Goal: Information Seeking & Learning: Find specific fact

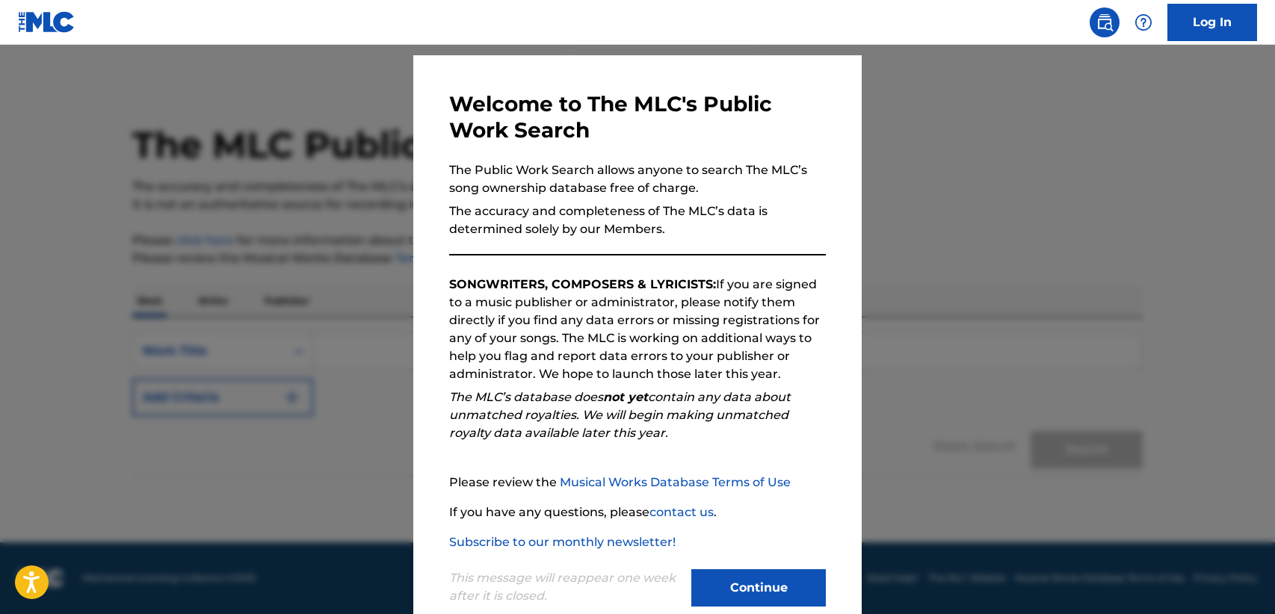
scroll to position [69, 0]
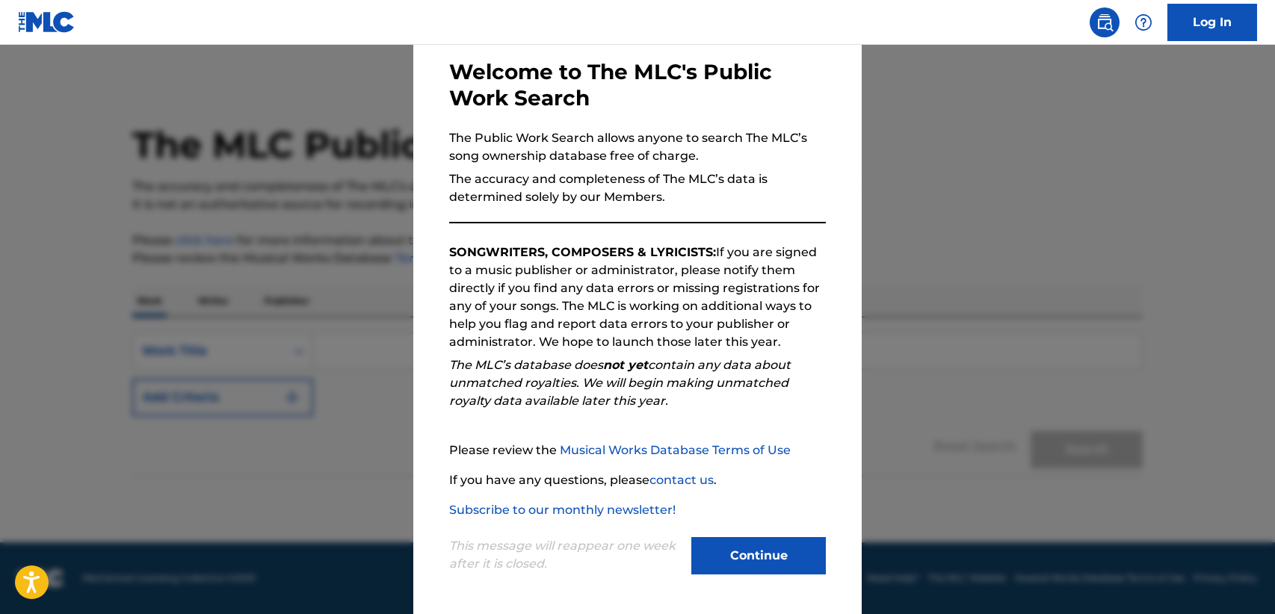
click at [724, 566] on button "Continue" at bounding box center [758, 555] width 134 height 37
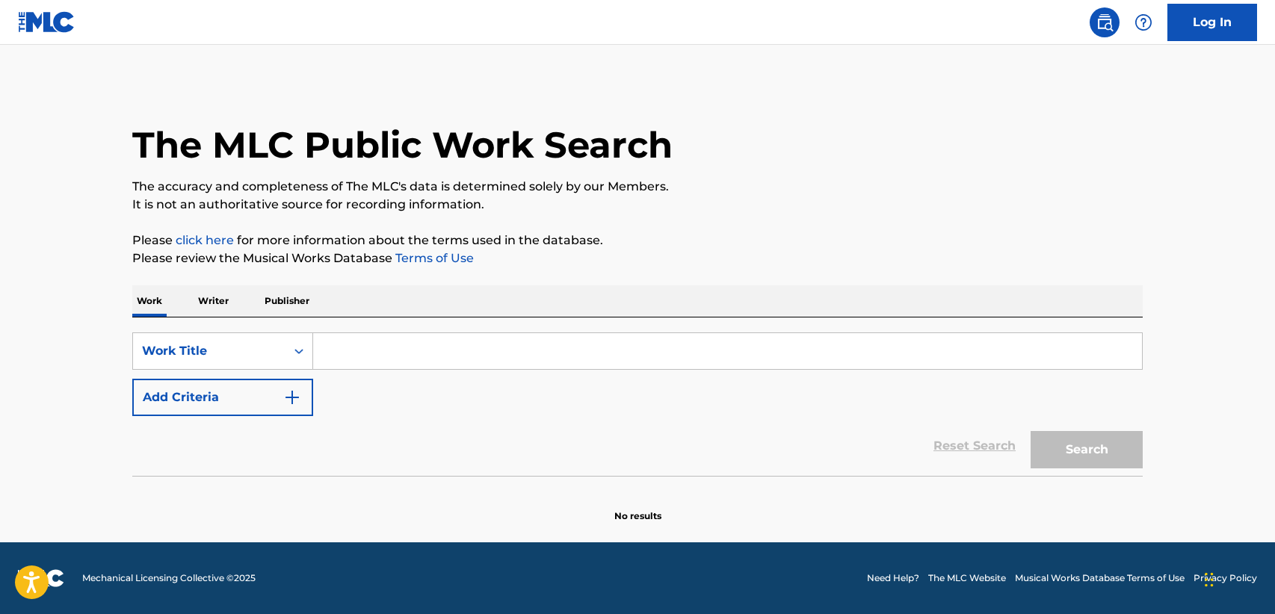
click at [414, 347] on input "Search Form" at bounding box center [727, 351] width 829 height 36
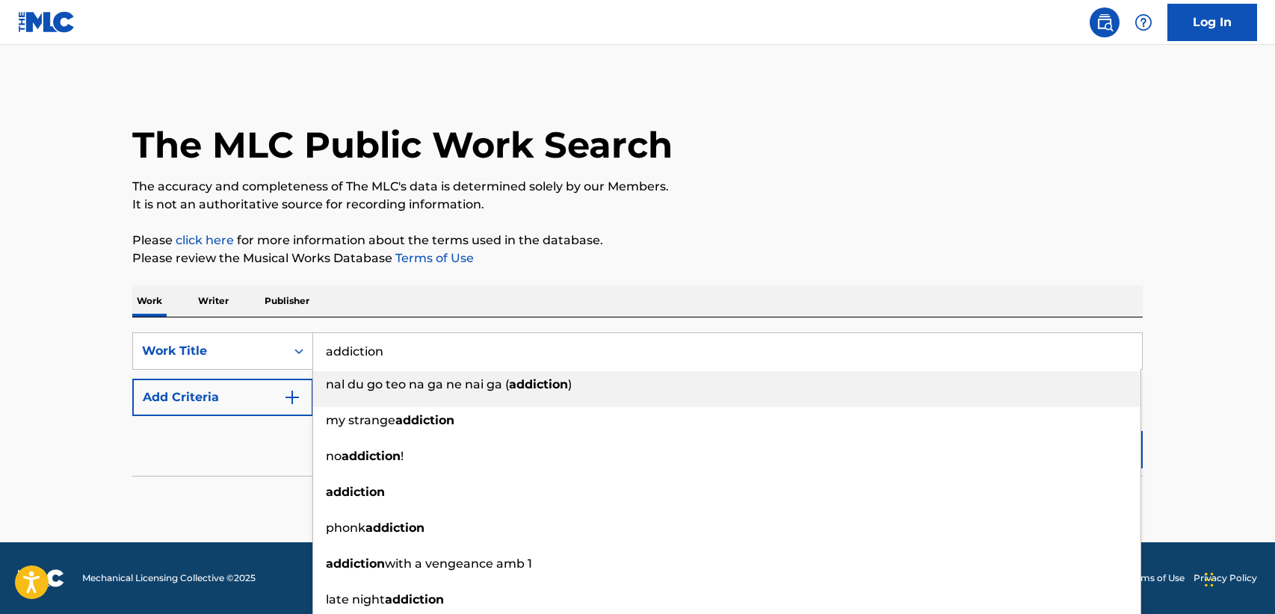
type input "addiction"
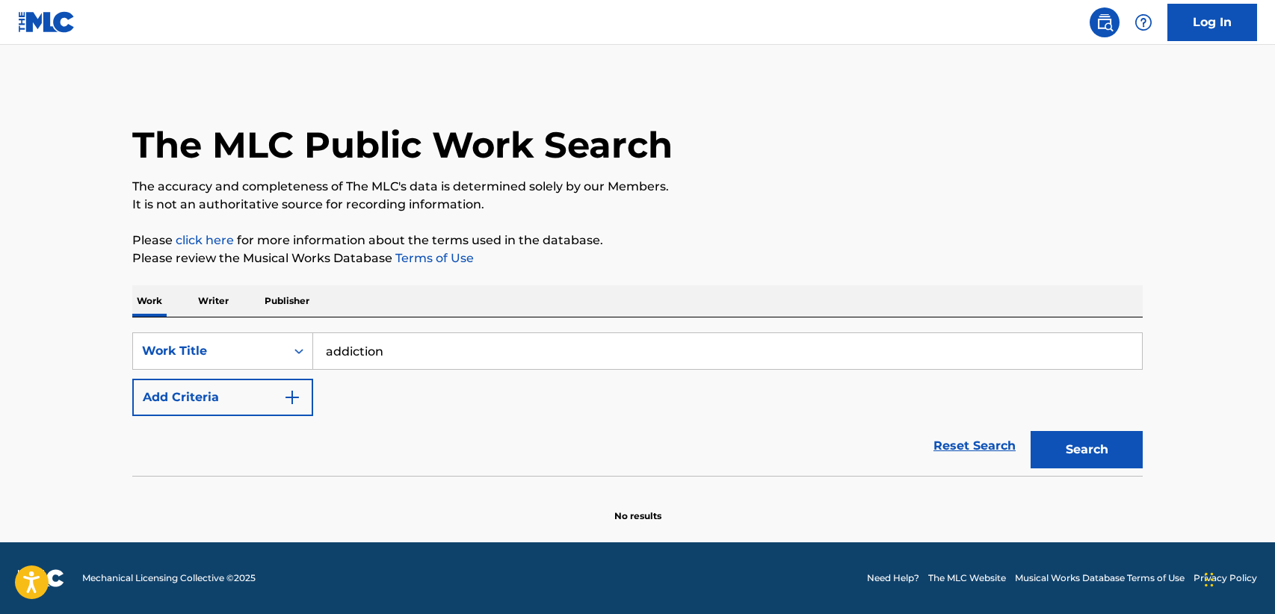
click at [156, 391] on button "Add Criteria" at bounding box center [222, 397] width 181 height 37
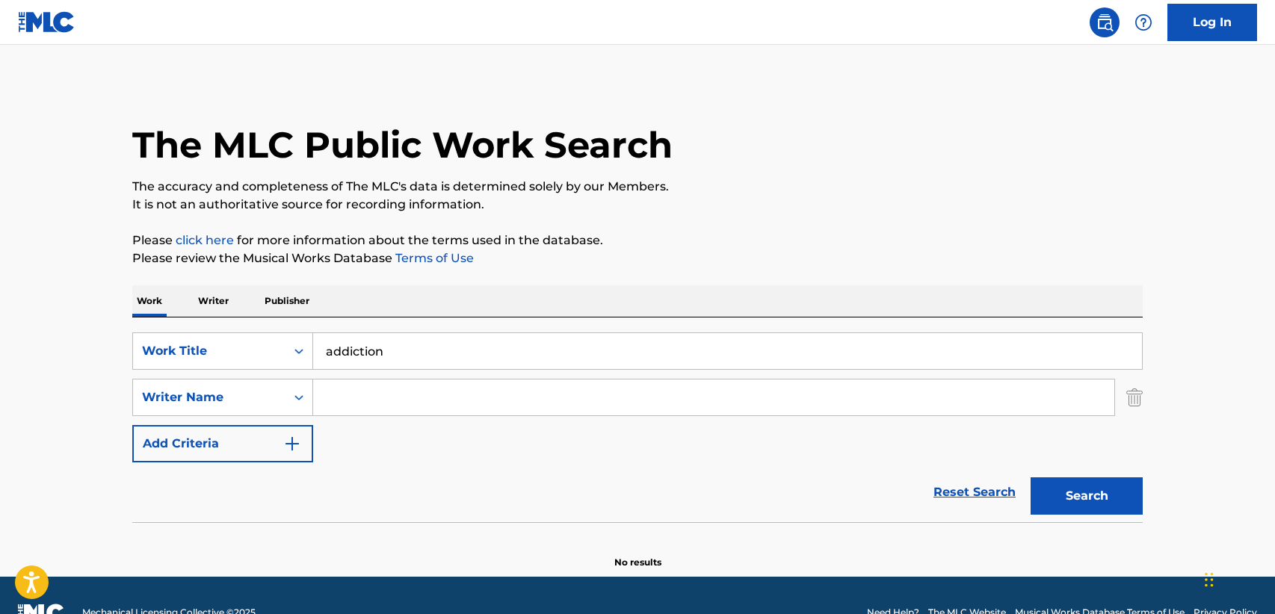
click at [385, 399] on input "Search Form" at bounding box center [713, 398] width 801 height 36
paste input "ACHKAR"
click at [1096, 495] on button "Search" at bounding box center [1086, 495] width 112 height 37
click at [350, 392] on input "ACHKAR" at bounding box center [713, 398] width 801 height 36
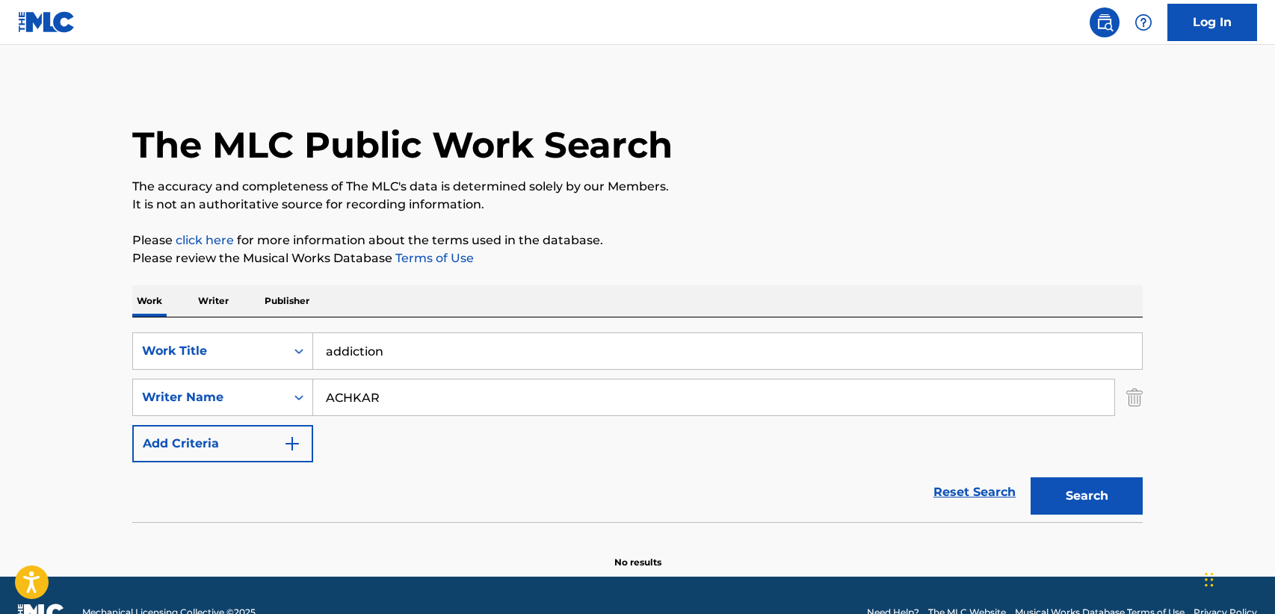
paste input "[PERSON_NAME]"
type input "[PERSON_NAME]"
click at [1083, 486] on button "Search" at bounding box center [1086, 495] width 112 height 37
drag, startPoint x: 420, startPoint y: 387, endPoint x: 299, endPoint y: 391, distance: 121.1
click at [299, 391] on div "SearchWithCriteriaff6d5132-47bd-446f-885d-aa09b5e8f981 Writer Name [PERSON_NAME]" at bounding box center [637, 397] width 1010 height 37
